Goal: Information Seeking & Learning: Check status

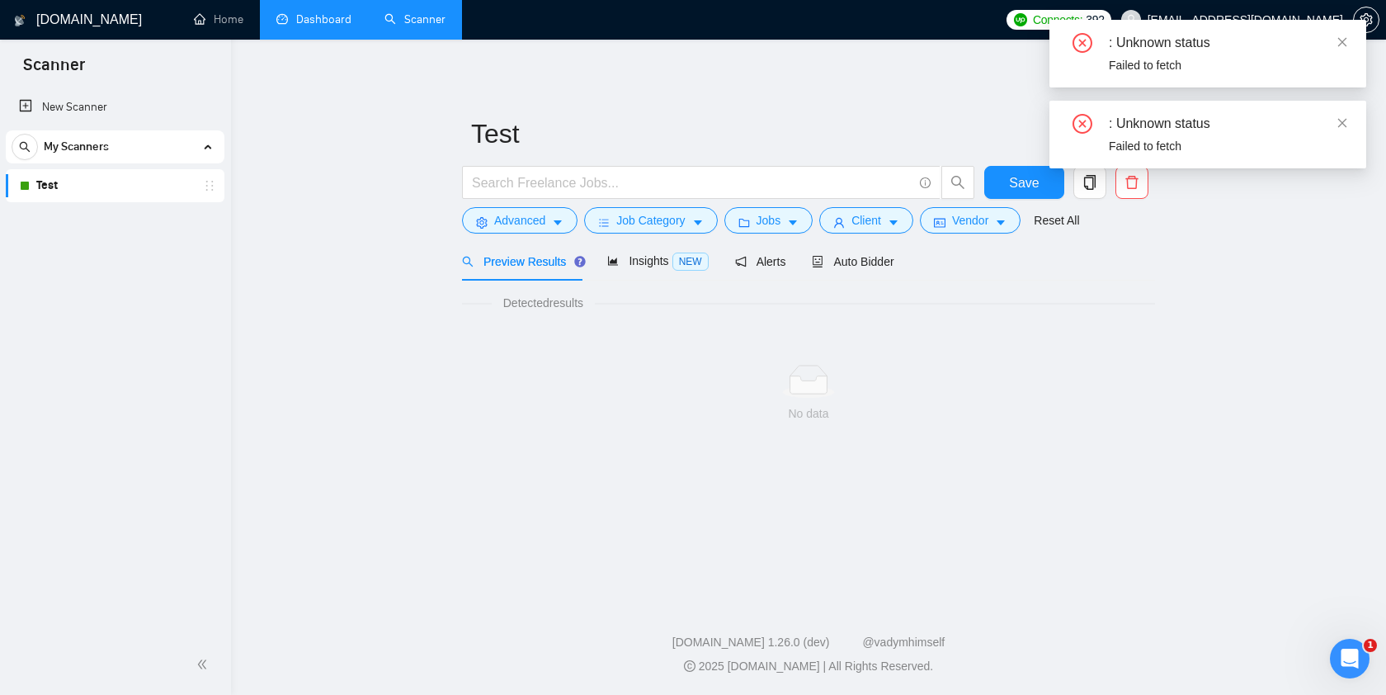
click at [306, 12] on link "Dashboard" at bounding box center [313, 19] width 75 height 14
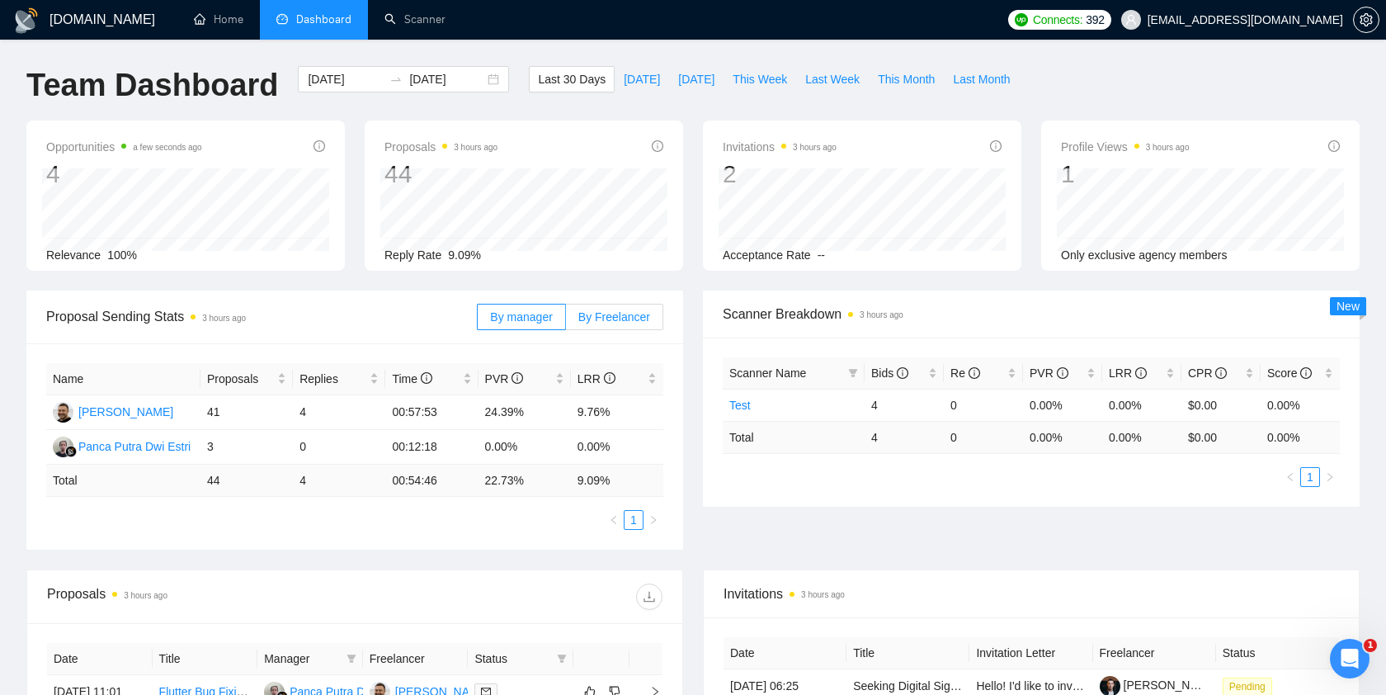
click at [620, 319] on span "By Freelancer" at bounding box center [614, 316] width 72 height 13
click at [566, 321] on input "By Freelancer" at bounding box center [566, 321] width 0 height 0
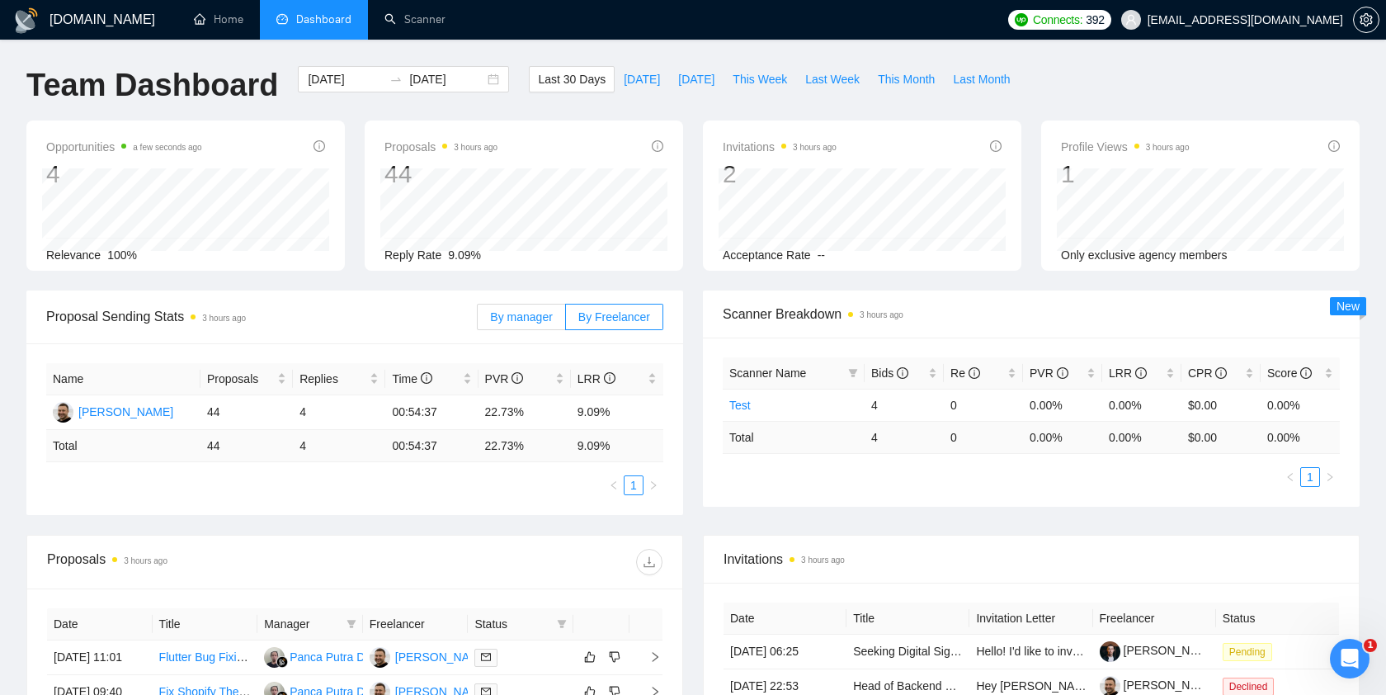
click at [521, 323] on label "By manager" at bounding box center [521, 317] width 88 height 26
click at [478, 321] on input "By manager" at bounding box center [478, 321] width 0 height 0
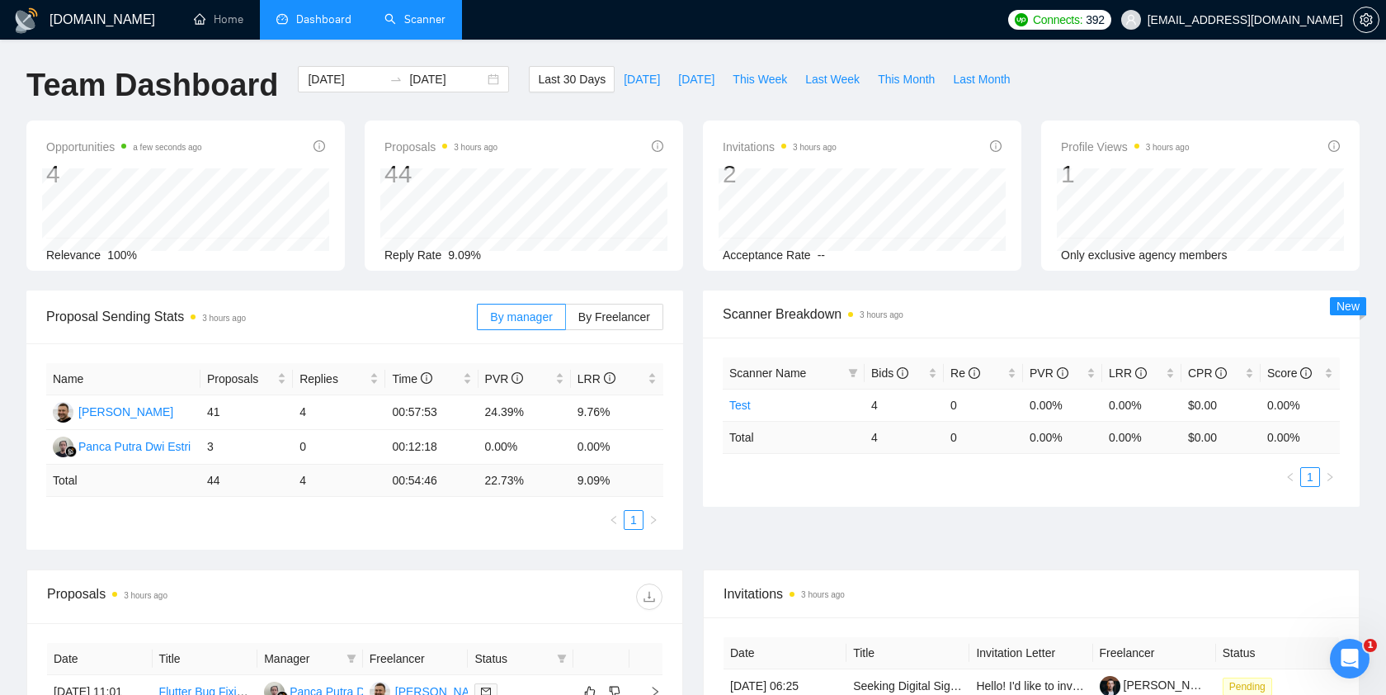
click at [409, 24] on link "Scanner" at bounding box center [414, 19] width 61 height 14
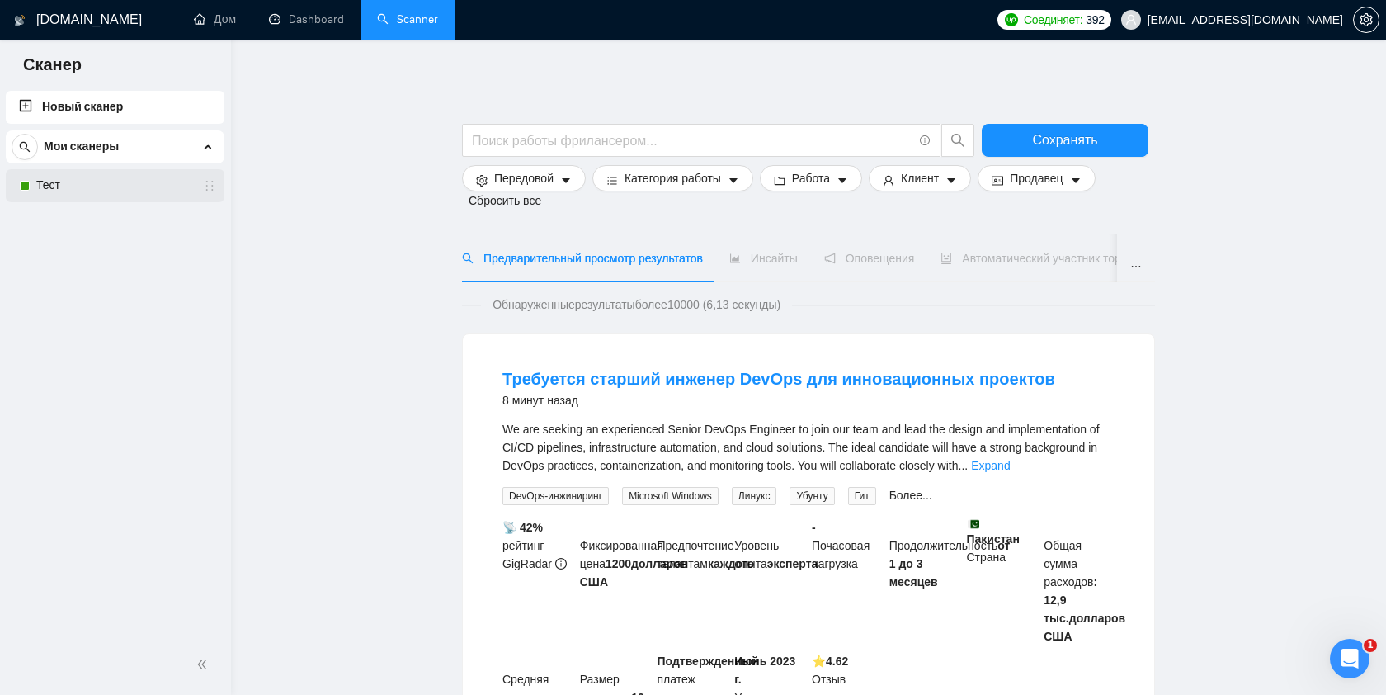
click at [81, 191] on link "Тест" at bounding box center [114, 185] width 157 height 33
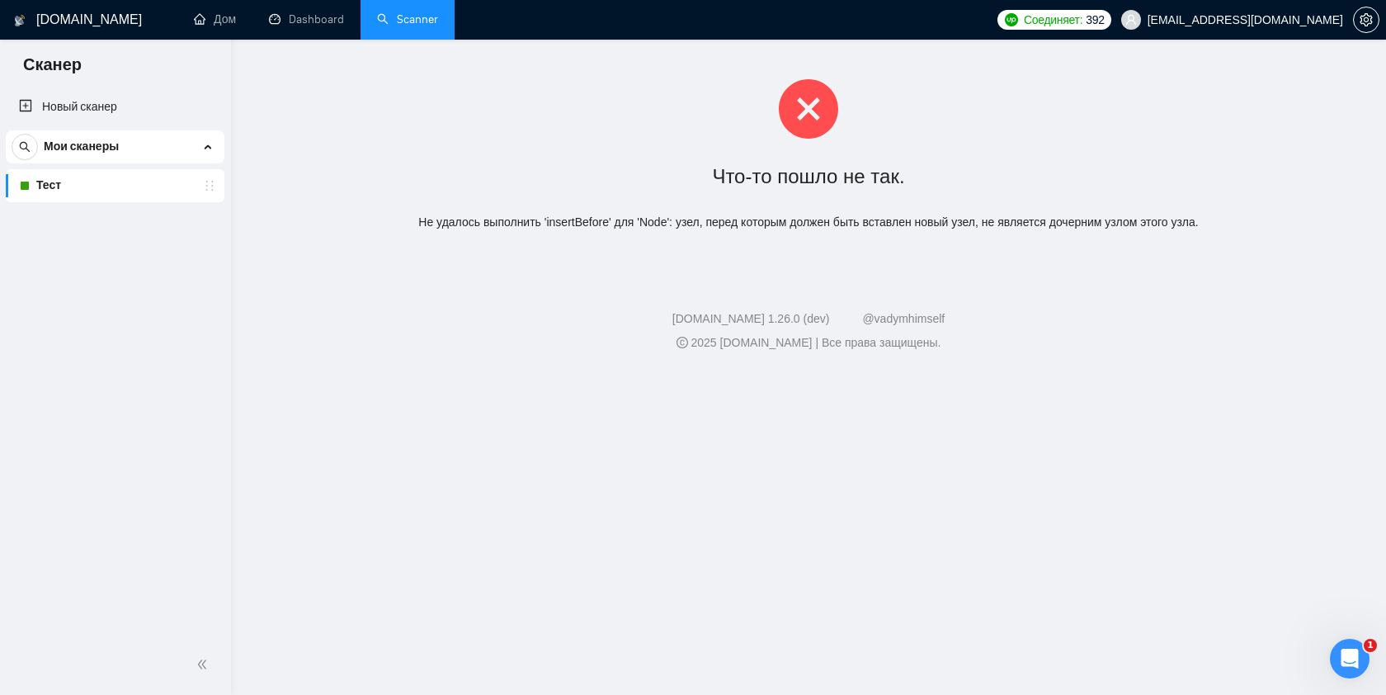
click at [99, 190] on link "Тест" at bounding box center [114, 185] width 157 height 33
click at [123, 147] on div "Мои сканеры" at bounding box center [115, 146] width 207 height 33
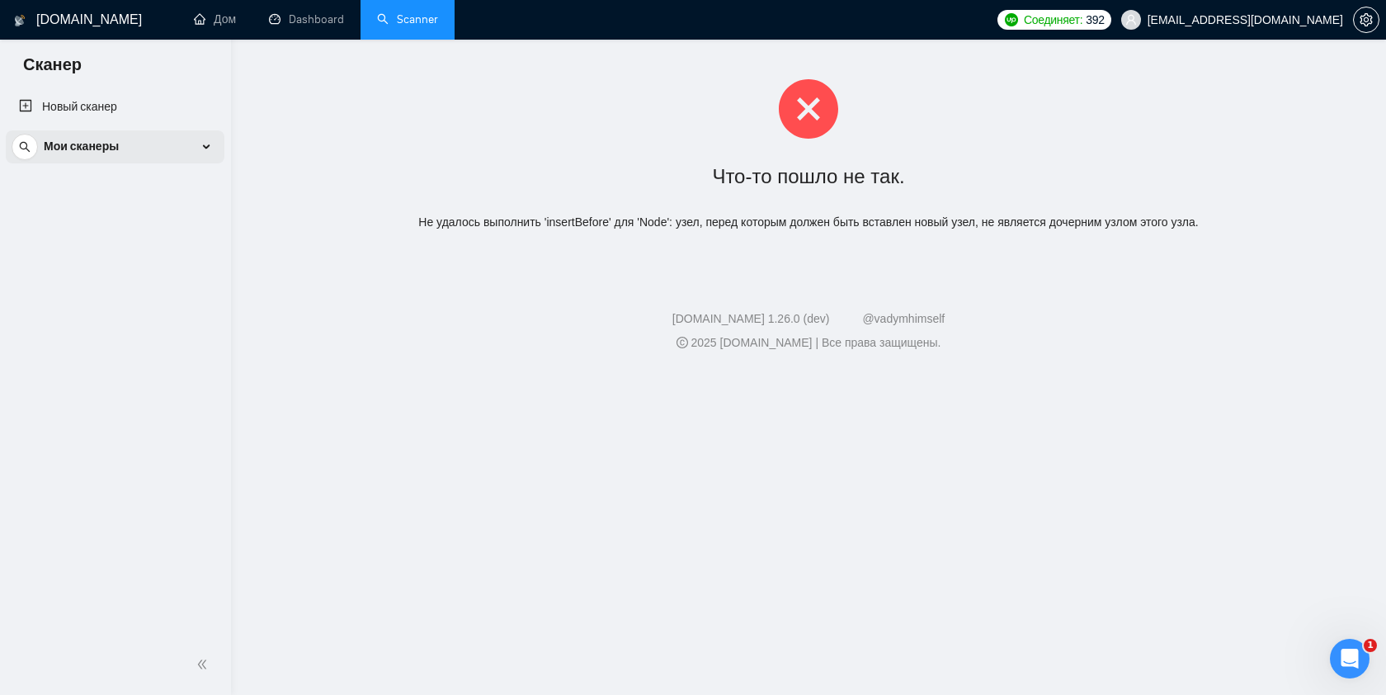
click at [123, 147] on div "Мои сканеры" at bounding box center [115, 146] width 207 height 33
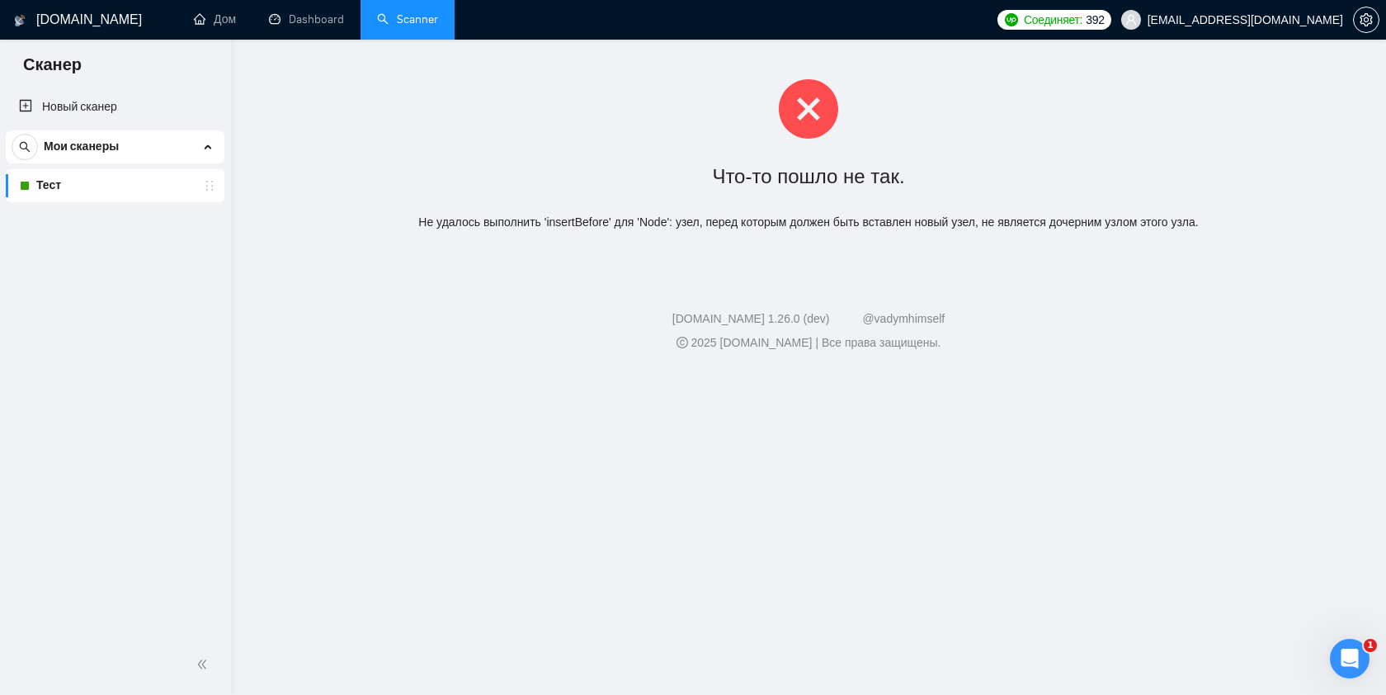
click at [86, 25] on font "[DOMAIN_NAME]" at bounding box center [89, 19] width 106 height 14
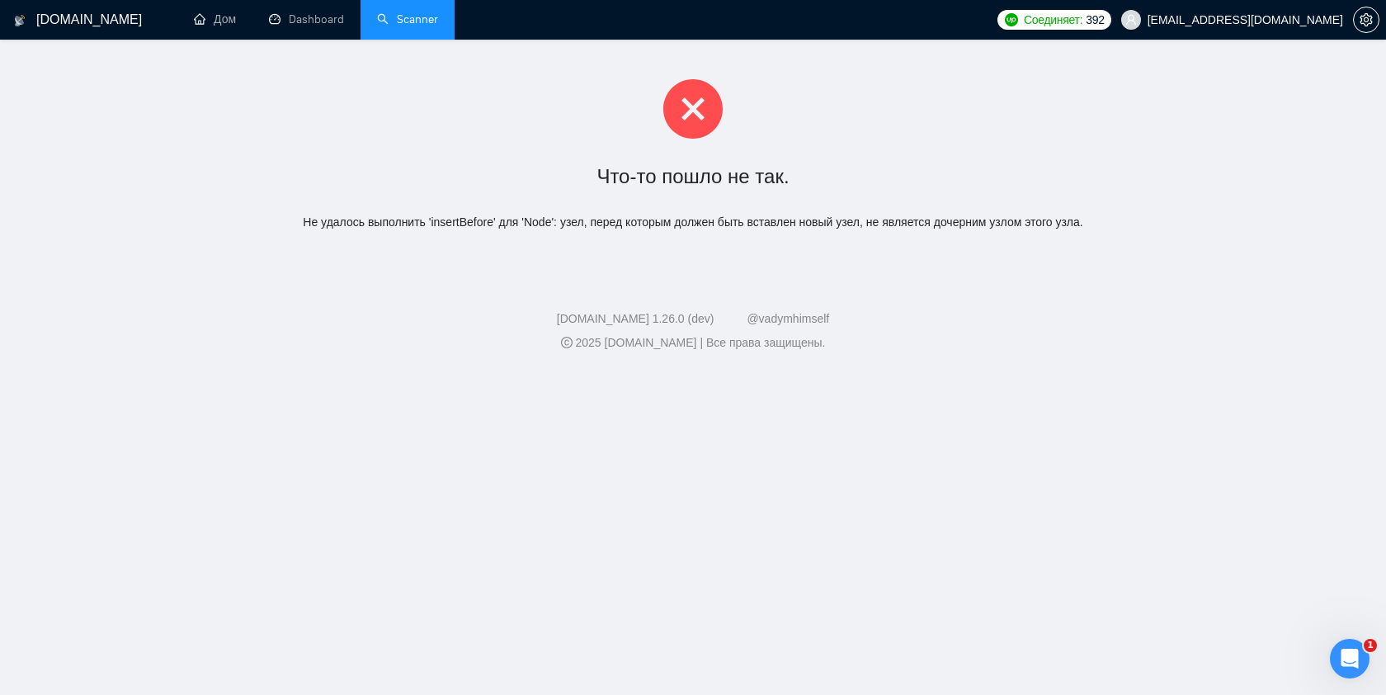
click at [55, 21] on font "[DOMAIN_NAME]" at bounding box center [89, 19] width 106 height 14
click at [229, 26] on link "Дом" at bounding box center [215, 19] width 42 height 14
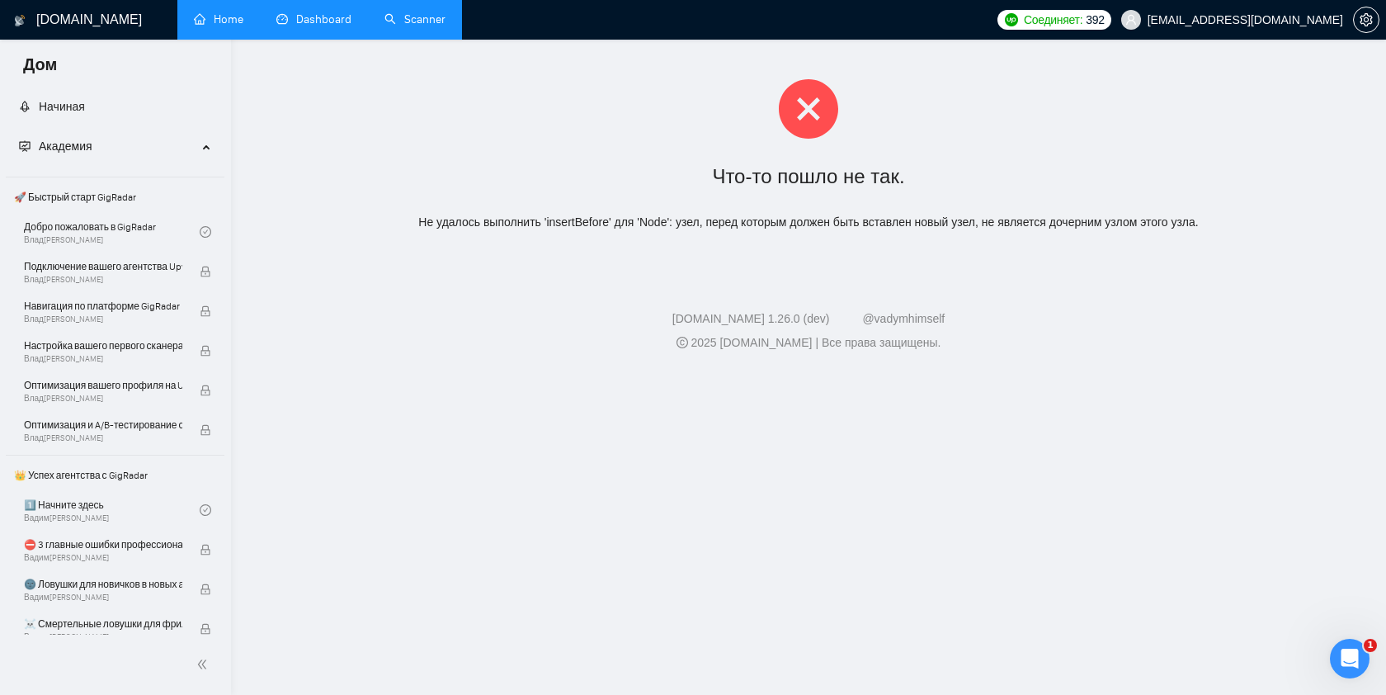
click at [323, 26] on link "Dashboard" at bounding box center [313, 19] width 75 height 14
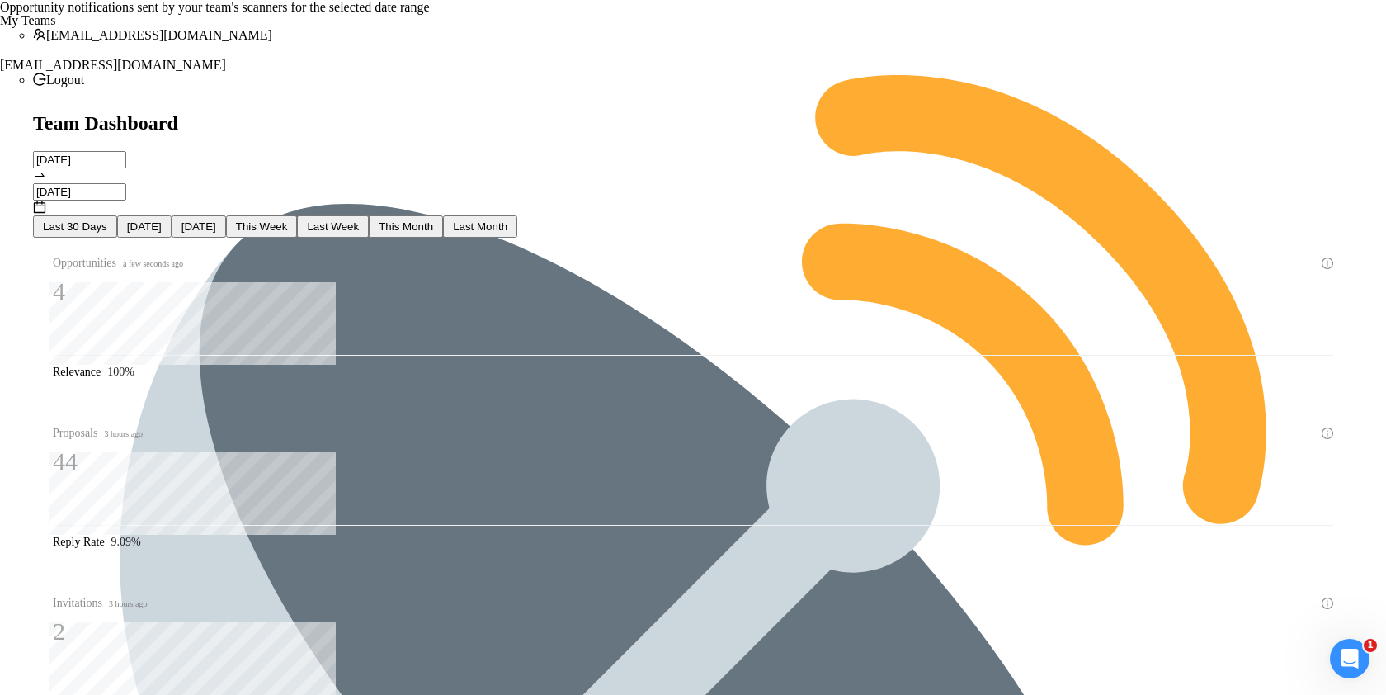
click at [1322, 257] on icon "info-circle" at bounding box center [1328, 263] width 12 height 12
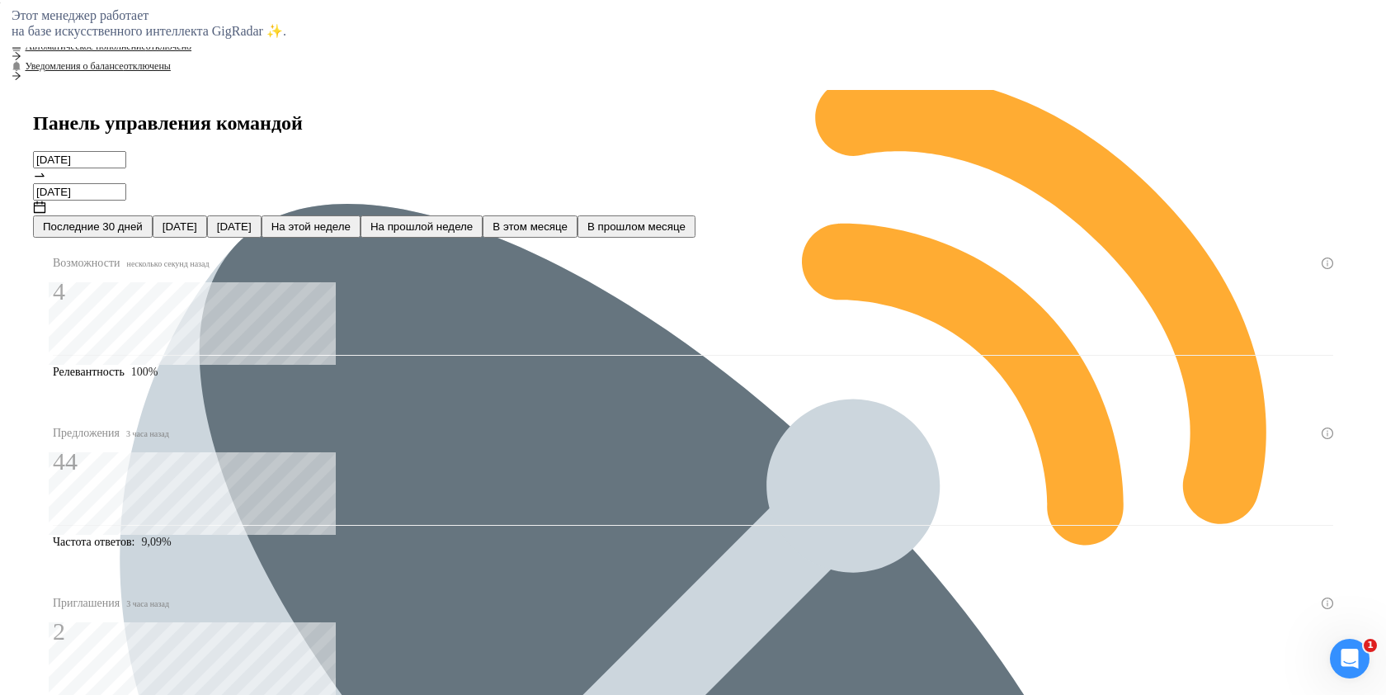
click at [191, 220] on font "Сегодня" at bounding box center [180, 226] width 35 height 12
click at [252, 220] on font "Вчера" at bounding box center [234, 226] width 35 height 12
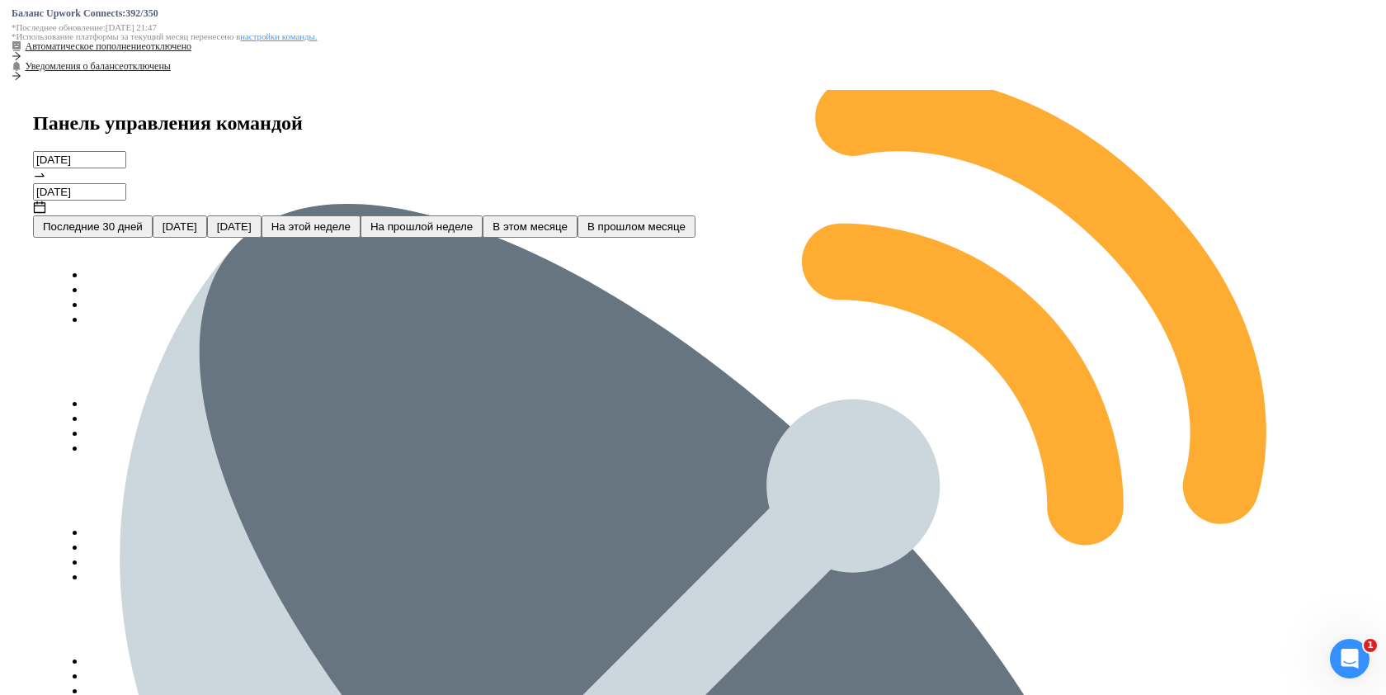
type input "2025-09-07"
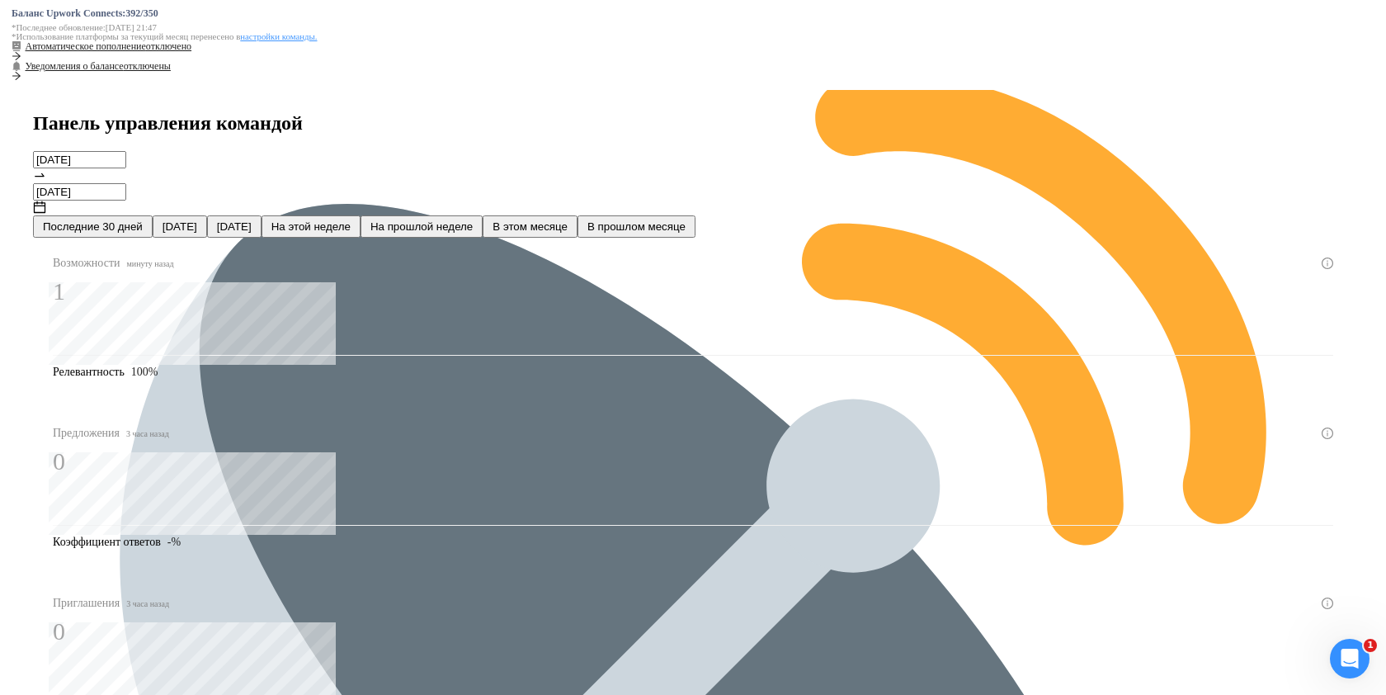
click at [434, 220] on font "На прошлой неделе" at bounding box center [421, 226] width 102 height 12
click at [94, 220] on font "Последние 30 дней" at bounding box center [93, 226] width 100 height 12
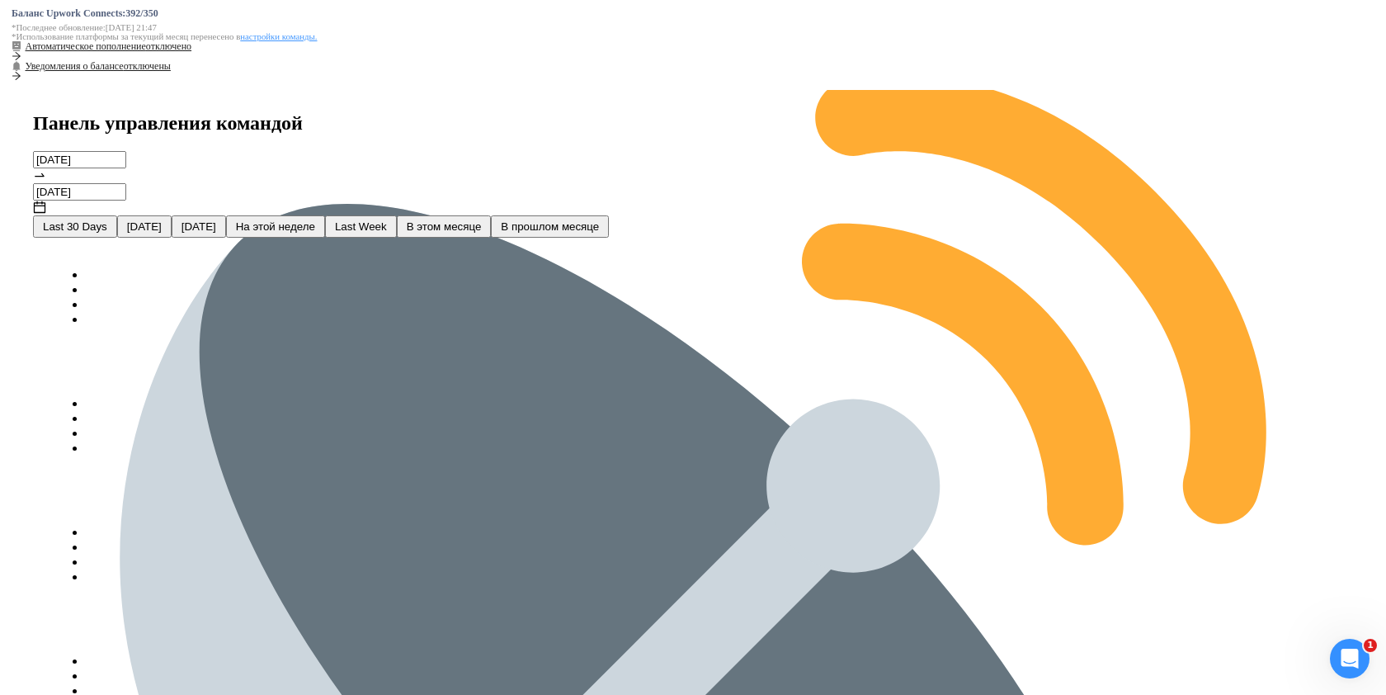
type input "[DATE]"
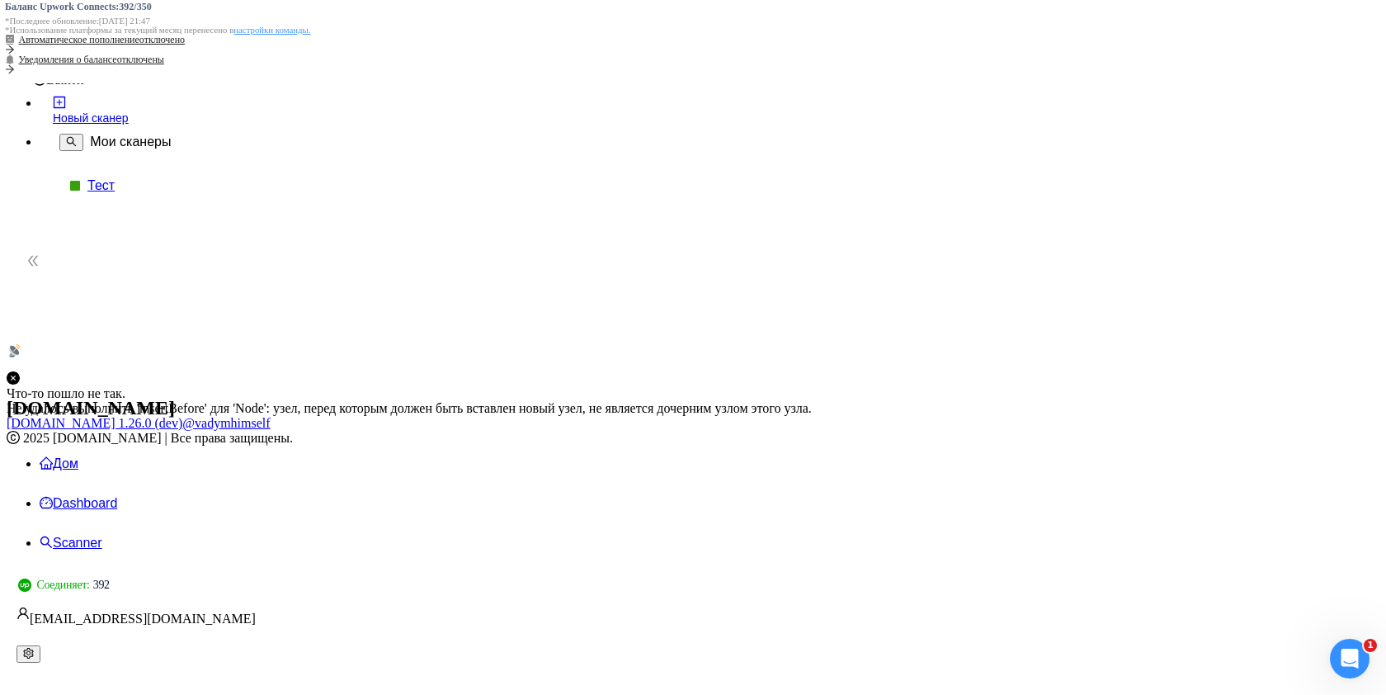
click at [74, 397] on font "[DOMAIN_NAME]" at bounding box center [91, 407] width 168 height 21
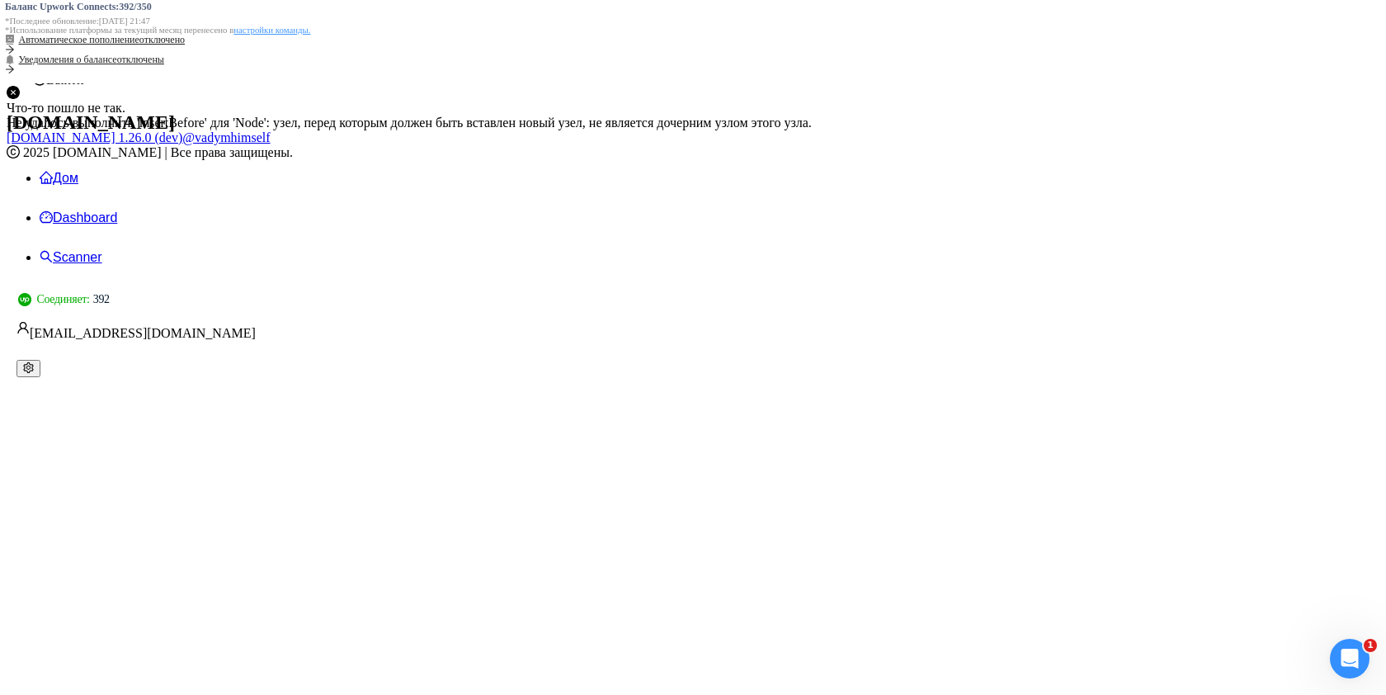
click at [78, 171] on link "Дом" at bounding box center [59, 178] width 39 height 14
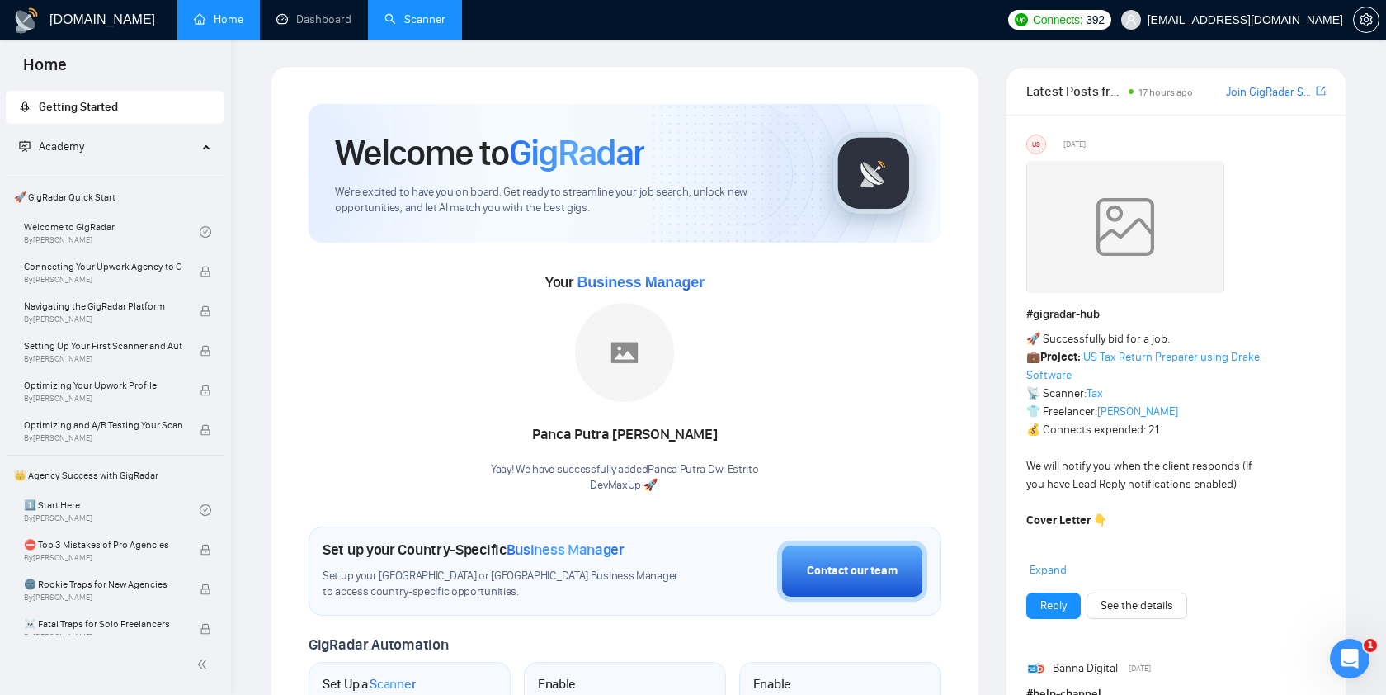
click at [405, 21] on link "Scanner" at bounding box center [414, 19] width 61 height 14
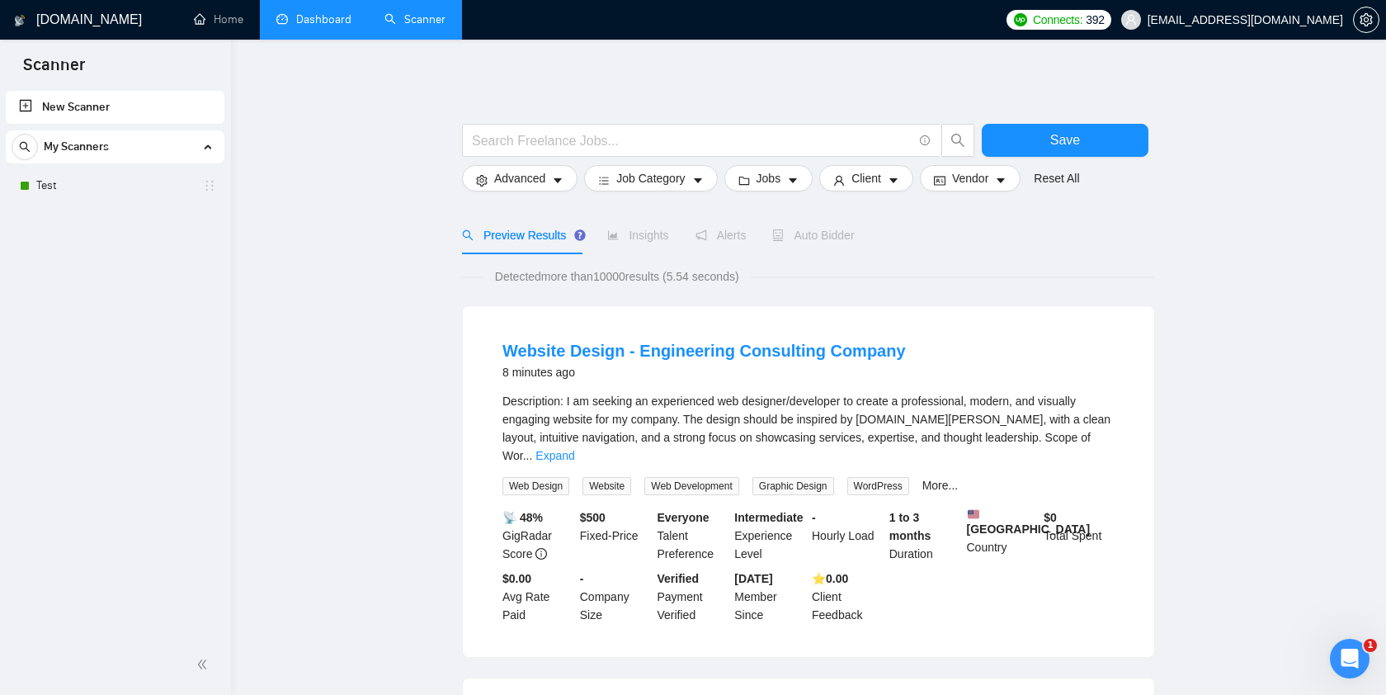
click at [294, 17] on link "Dashboard" at bounding box center [313, 19] width 75 height 14
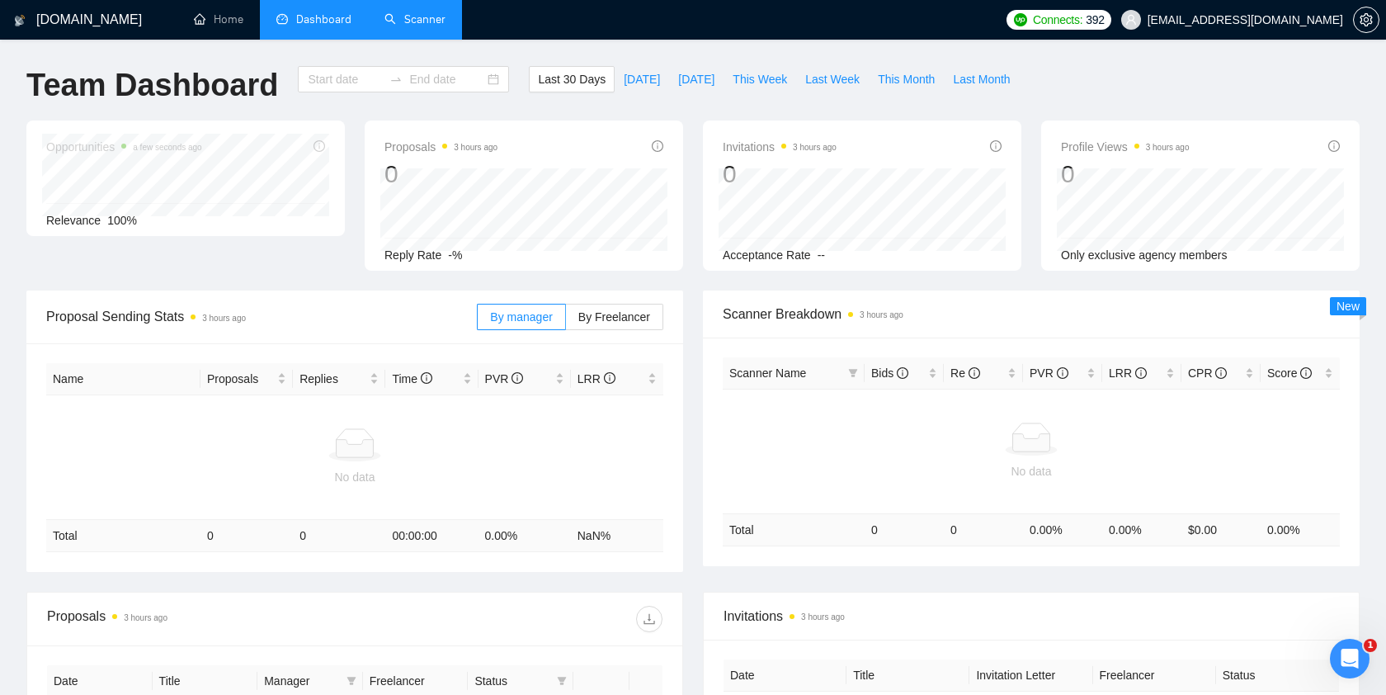
type input "[DATE]"
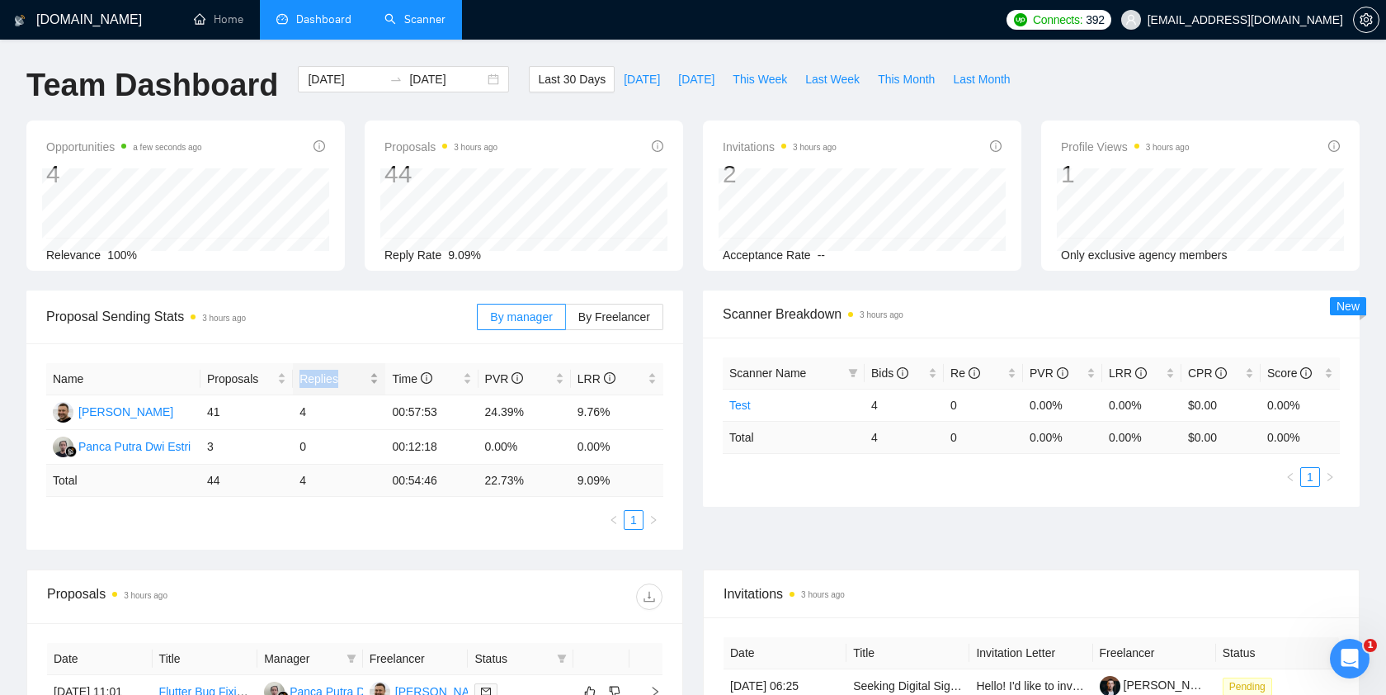
drag, startPoint x: 301, startPoint y: 377, endPoint x: 342, endPoint y: 379, distance: 40.5
click at [342, 379] on span "Replies" at bounding box center [332, 379] width 67 height 18
click at [331, 386] on div at bounding box center [331, 386] width 0 height 0
click at [322, 376] on span "Replies" at bounding box center [332, 379] width 67 height 18
drag, startPoint x: 301, startPoint y: 380, endPoint x: 349, endPoint y: 376, distance: 48.0
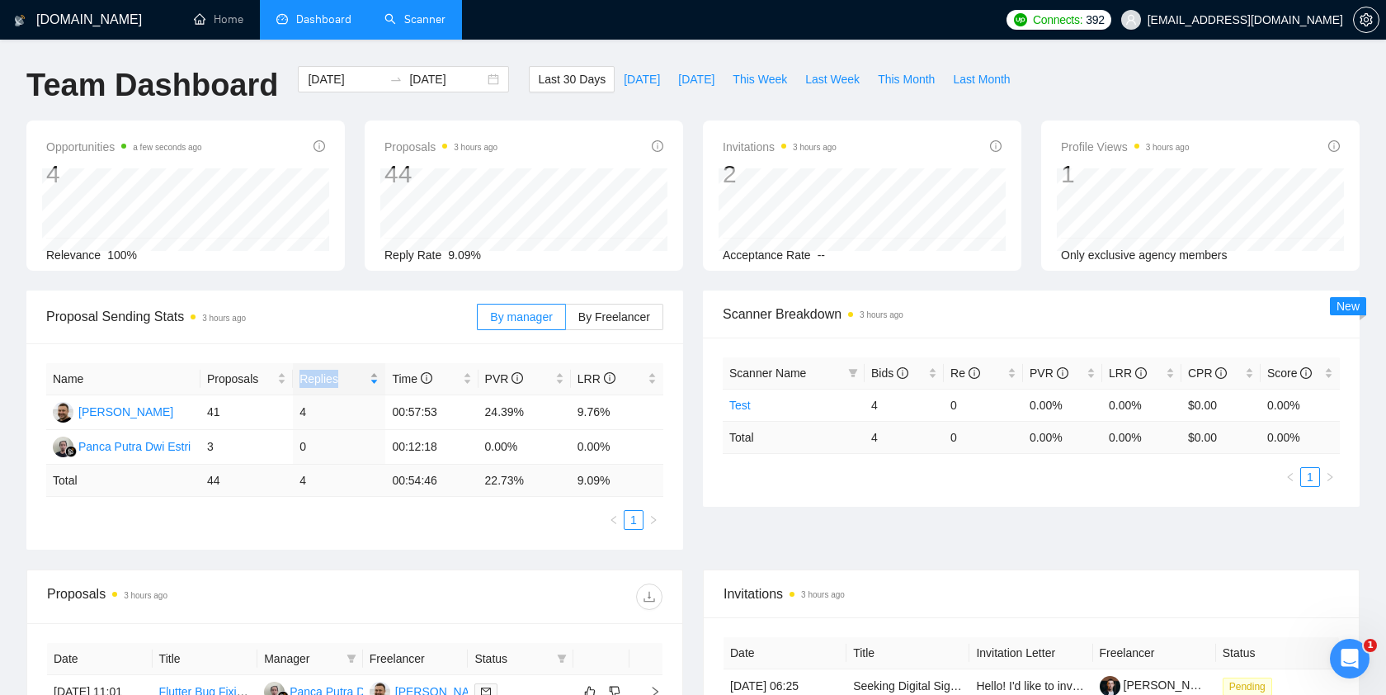
click at [349, 376] on span "Replies" at bounding box center [332, 379] width 67 height 18
click at [338, 348] on div at bounding box center [338, 348] width 0 height 0
click at [615, 116] on div "Last 30 Days Today Yesterday This Week Last Week This Month Last Month" at bounding box center [774, 93] width 510 height 54
